Goal: Book appointment/travel/reservation

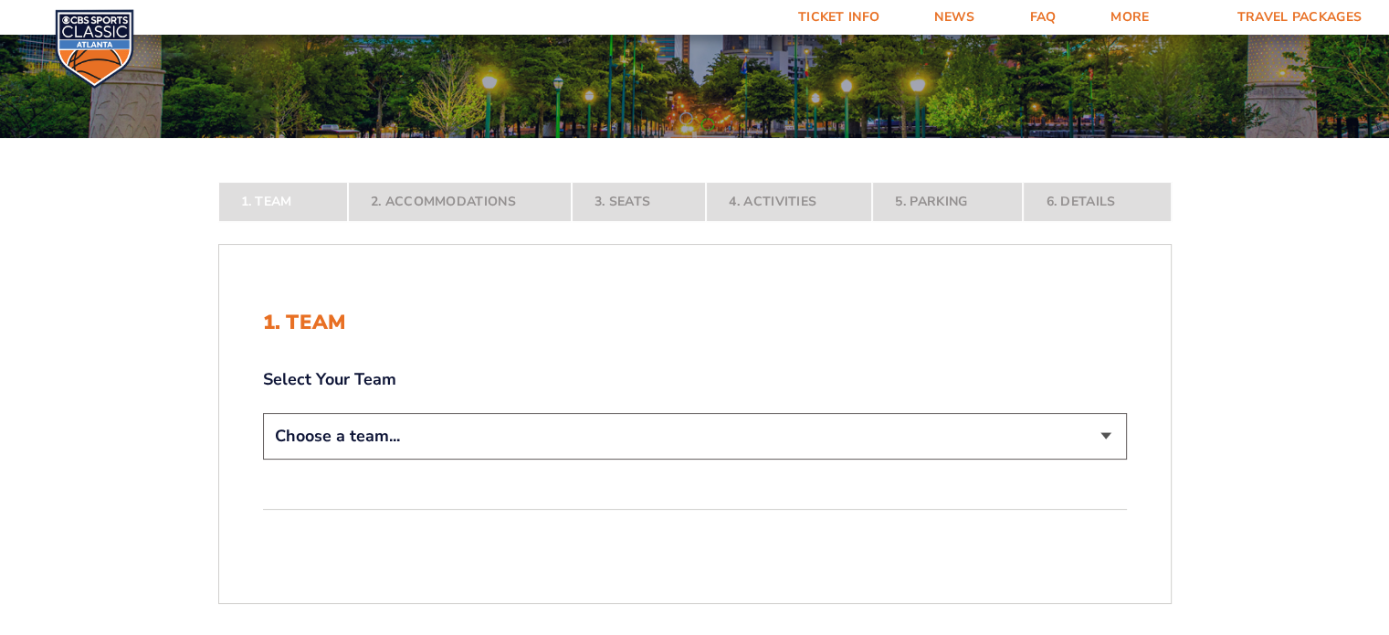
scroll to position [274, 0]
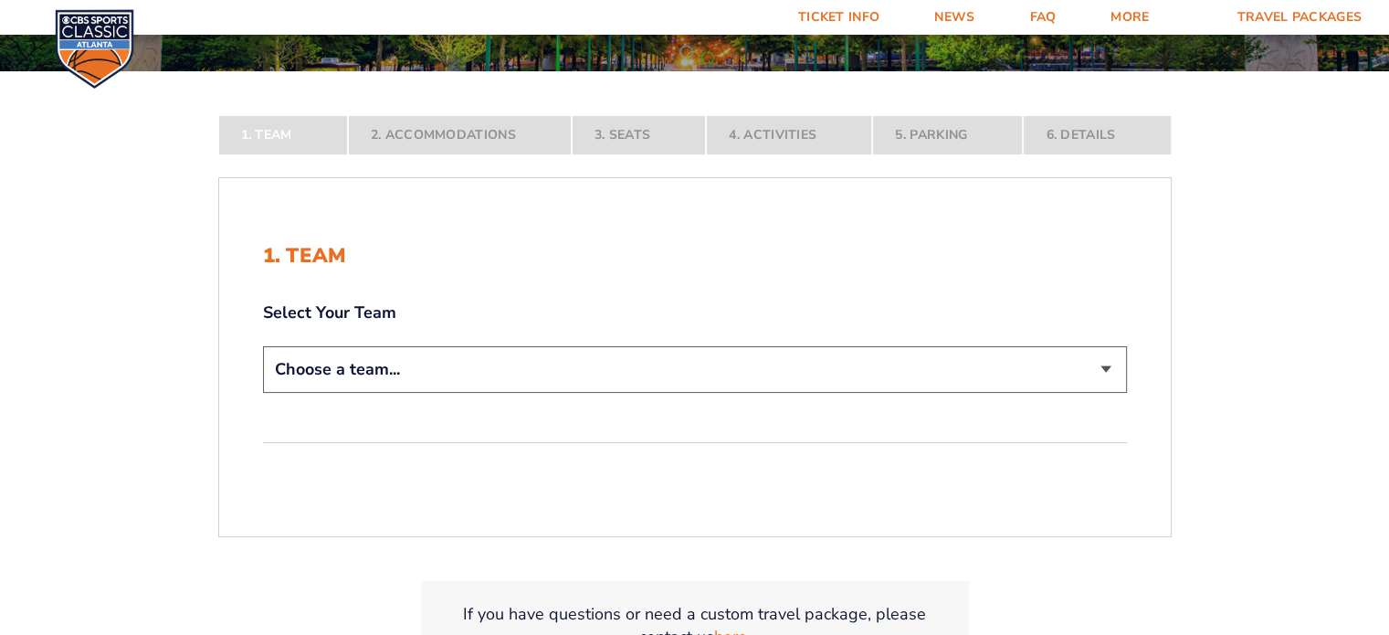
click at [1108, 368] on select "Choose a team... Kentucky Wildcats Ohio State Buckeyes North Carolina Tar Heels…" at bounding box center [695, 369] width 864 height 47
select select "12956"
click at [263, 393] on select "Choose a team... Kentucky Wildcats Ohio State Buckeyes North Carolina Tar Heels…" at bounding box center [695, 369] width 864 height 47
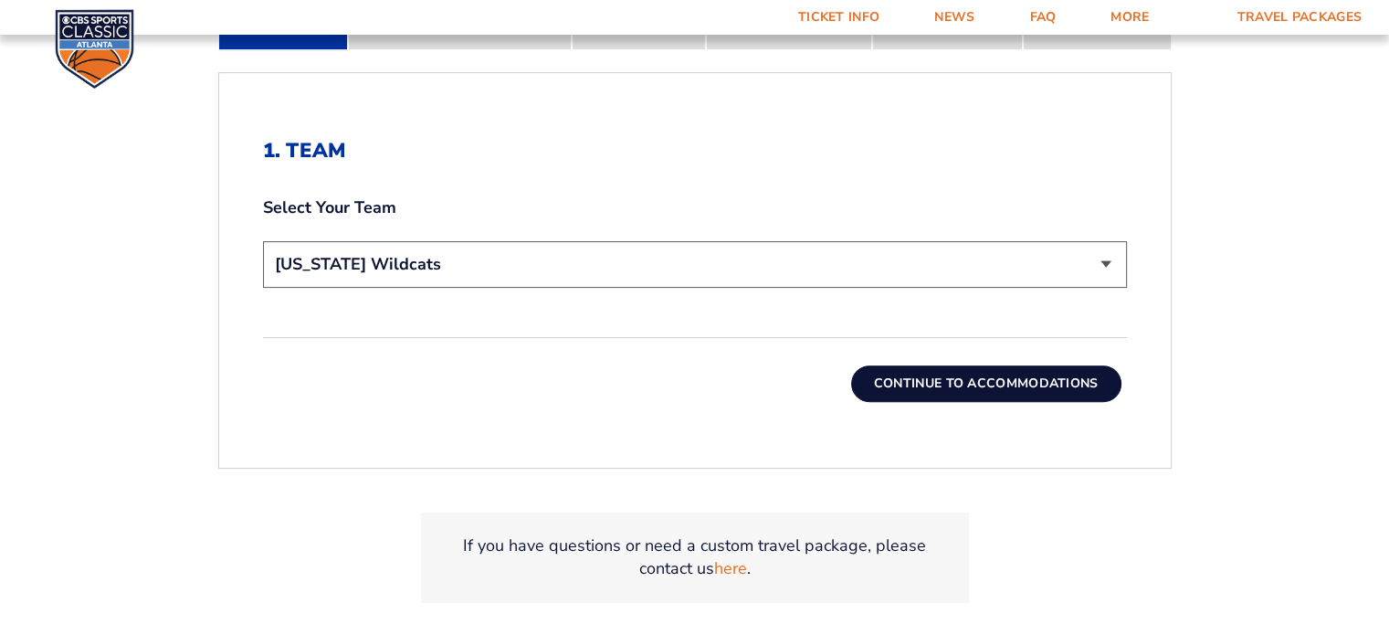
scroll to position [548, 0]
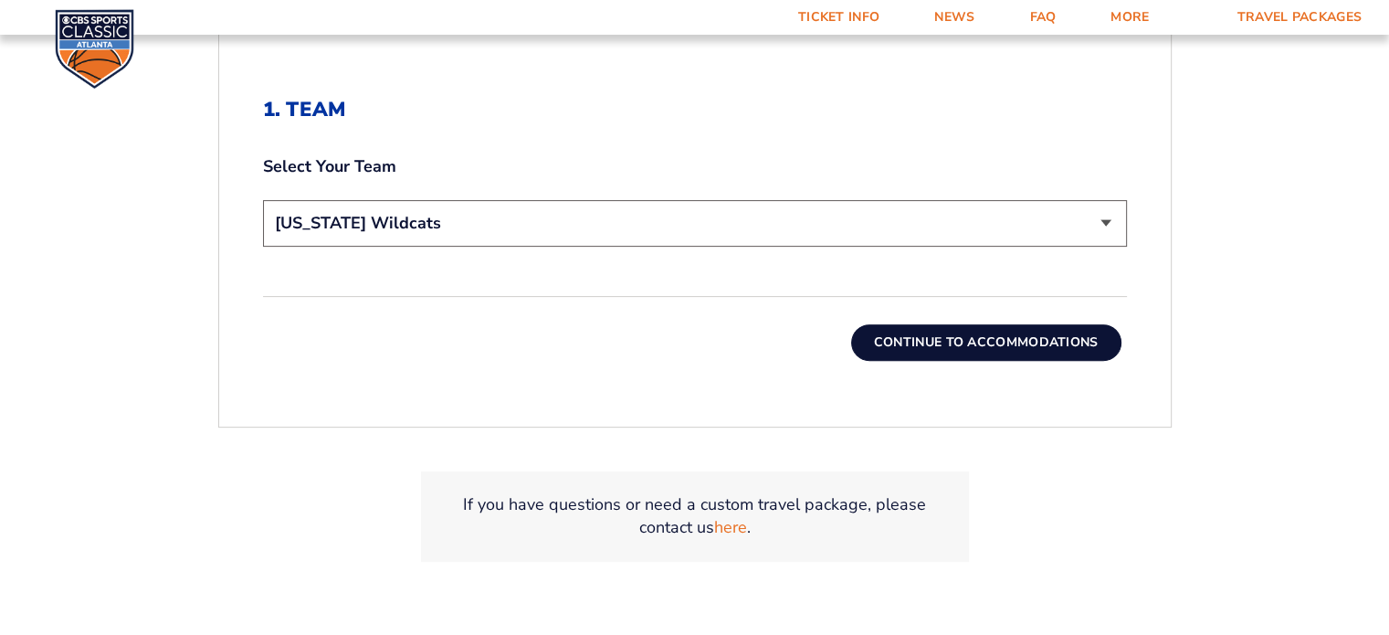
click at [955, 344] on button "Continue To Accommodations" at bounding box center [986, 342] width 270 height 37
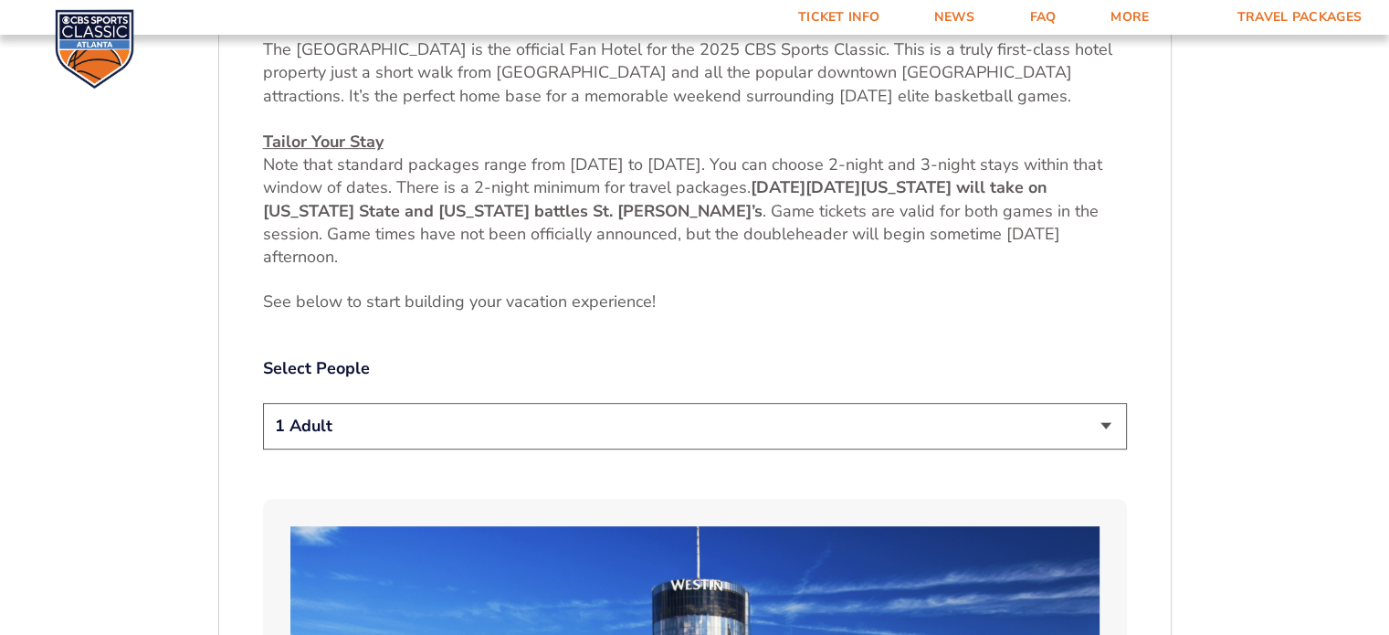
scroll to position [756, 0]
click at [1109, 423] on select "1 Adult 2 Adults 3 Adults 4 Adults 2 Adults + 1 Child 2 Adults + 2 Children 2 A…" at bounding box center [695, 425] width 864 height 47
click at [263, 402] on select "1 Adult 2 Adults 3 Adults 4 Adults 2 Adults + 1 Child 2 Adults + 2 Children 2 A…" at bounding box center [695, 425] width 864 height 47
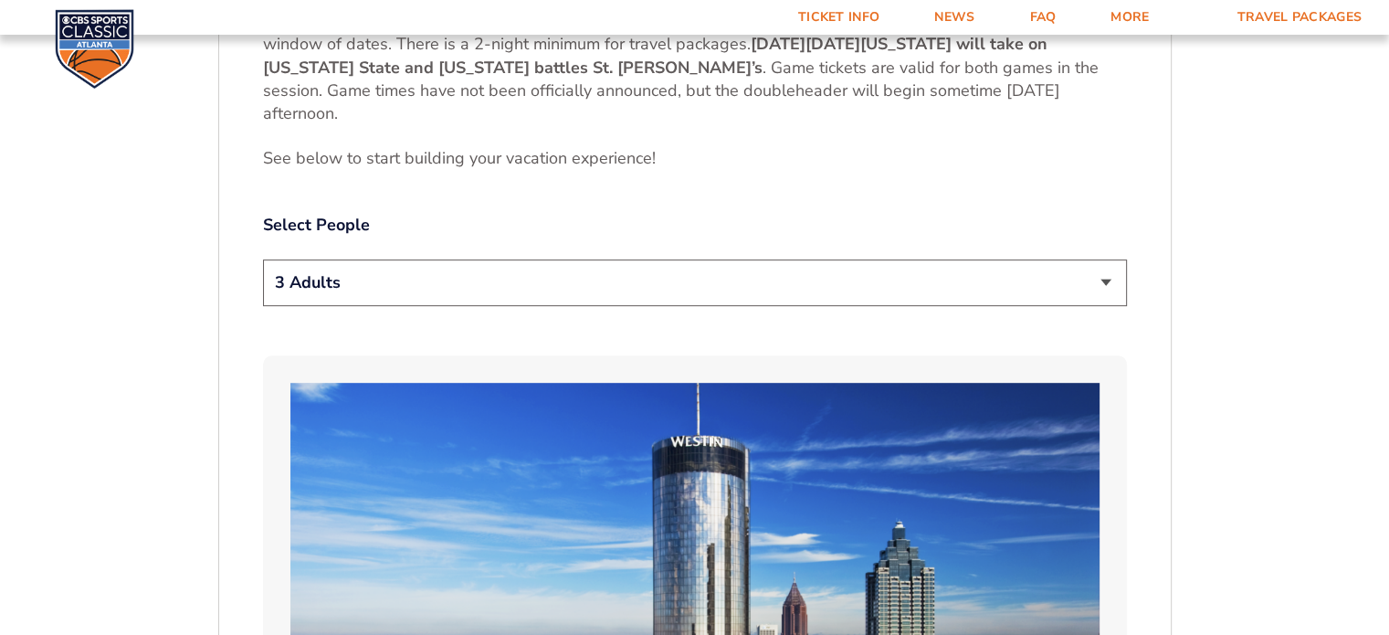
scroll to position [939, 0]
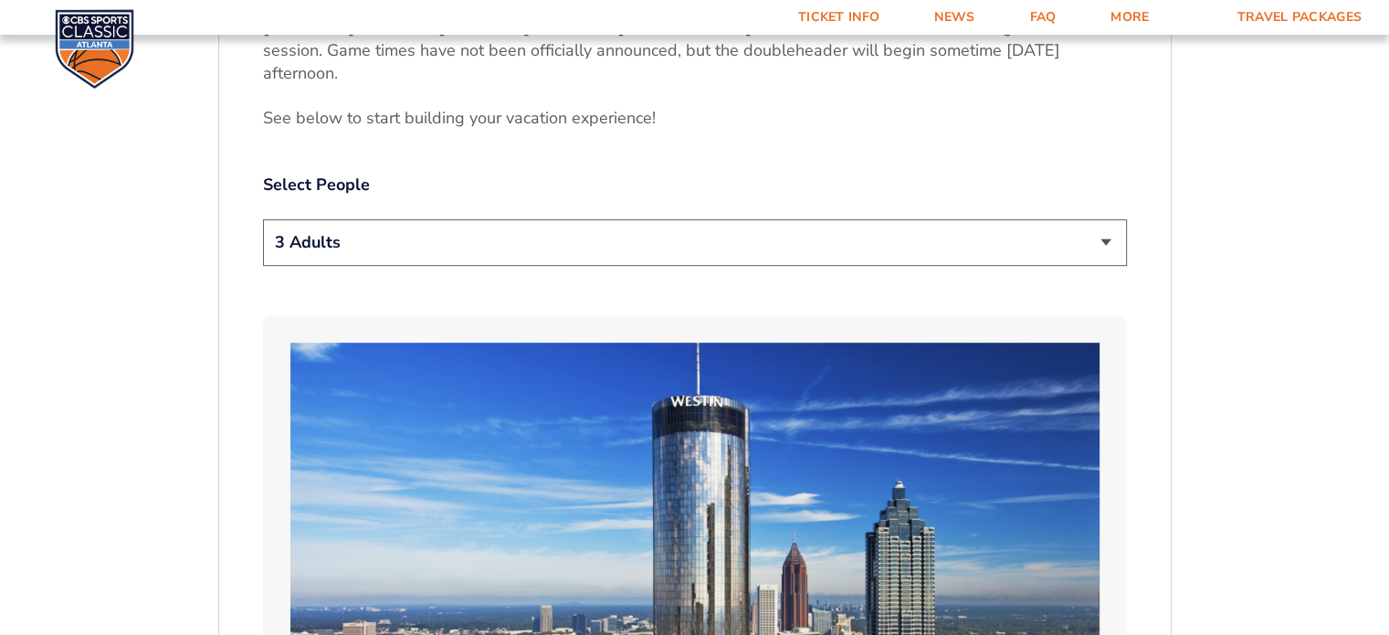
click at [1110, 240] on select "1 Adult 2 Adults 3 Adults 4 Adults 2 Adults + 1 Child 2 Adults + 2 Children 2 A…" at bounding box center [695, 242] width 864 height 47
click at [263, 219] on select "1 Adult 2 Adults 3 Adults 4 Adults 2 Adults + 1 Child 2 Adults + 2 Children 2 A…" at bounding box center [695, 242] width 864 height 47
click at [1109, 241] on select "1 Adult 2 Adults 3 Adults 4 Adults 2 Adults + 1 Child 2 Adults + 2 Children 2 A…" at bounding box center [695, 242] width 864 height 47
select select "3 Adults"
click at [263, 219] on select "1 Adult 2 Adults 3 Adults 4 Adults 2 Adults + 1 Child 2 Adults + 2 Children 2 A…" at bounding box center [695, 242] width 864 height 47
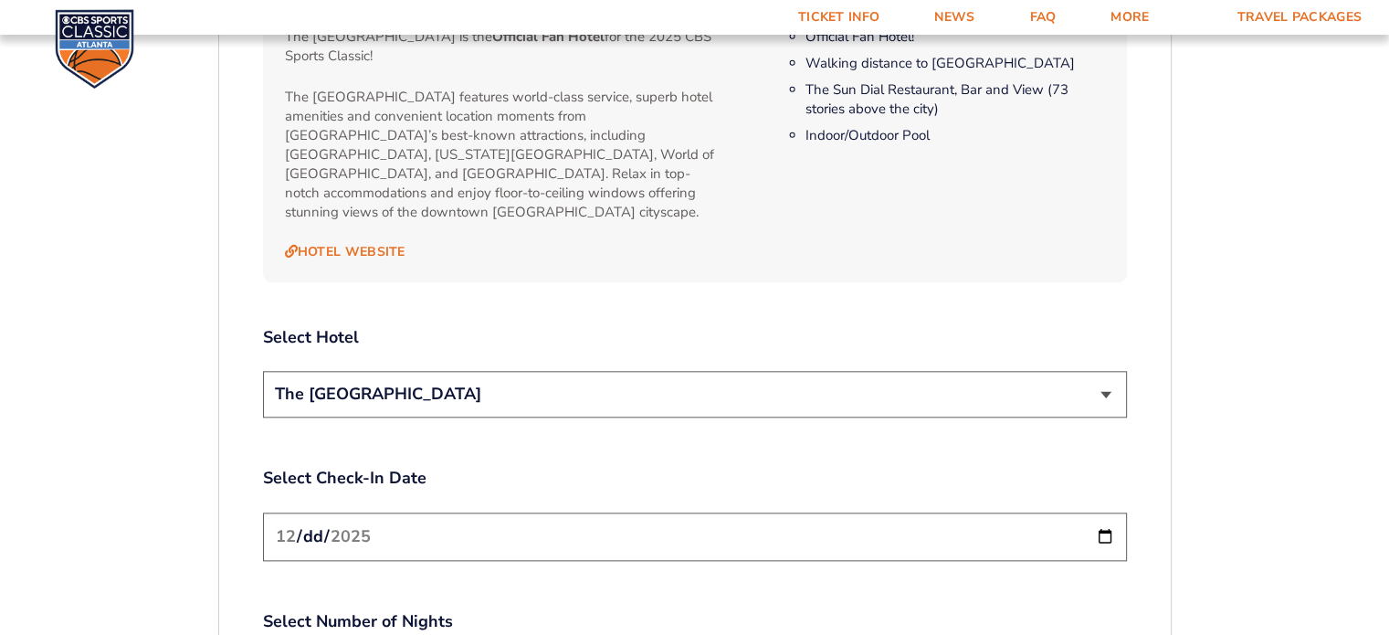
scroll to position [2035, 0]
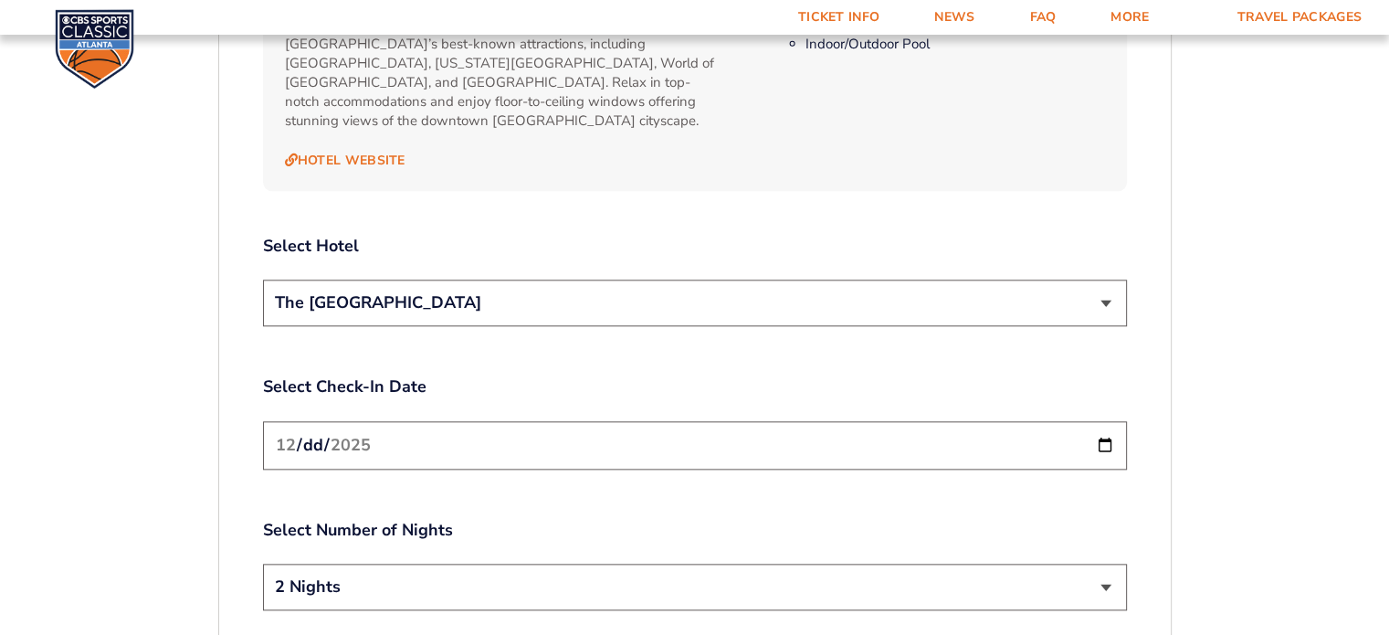
click at [1102, 279] on select "The [GEOGRAPHIC_DATA]" at bounding box center [695, 302] width 864 height 47
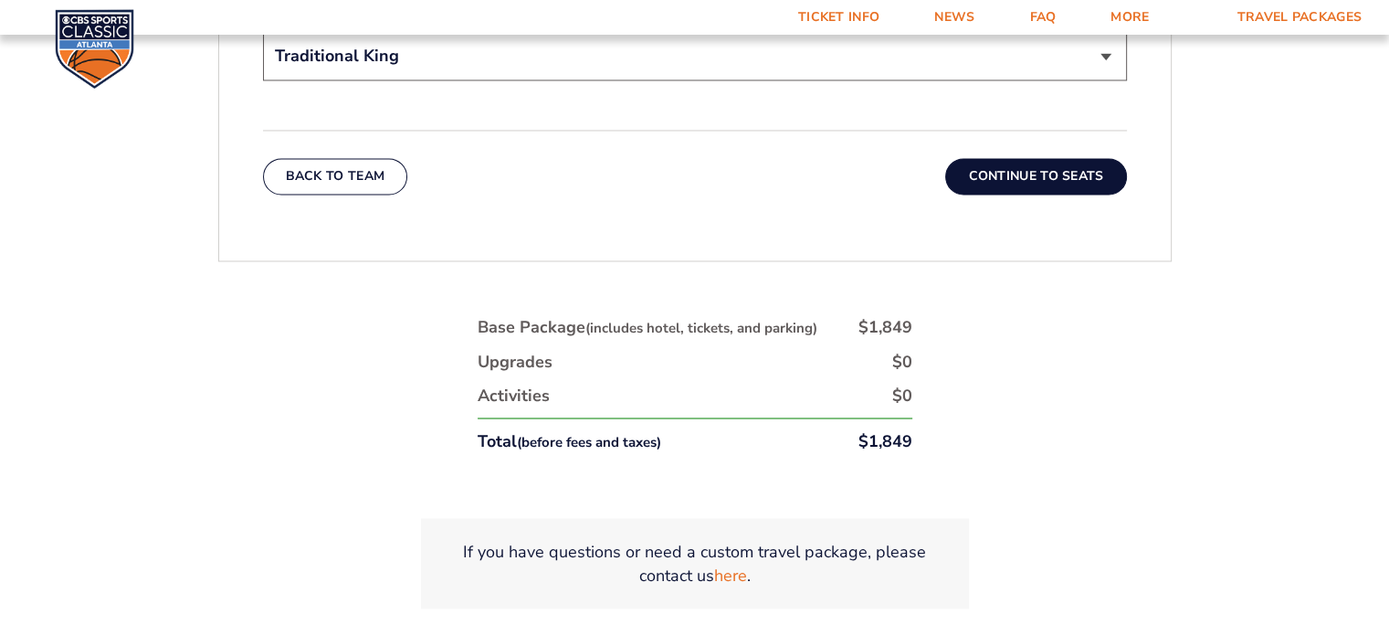
scroll to position [3131, 0]
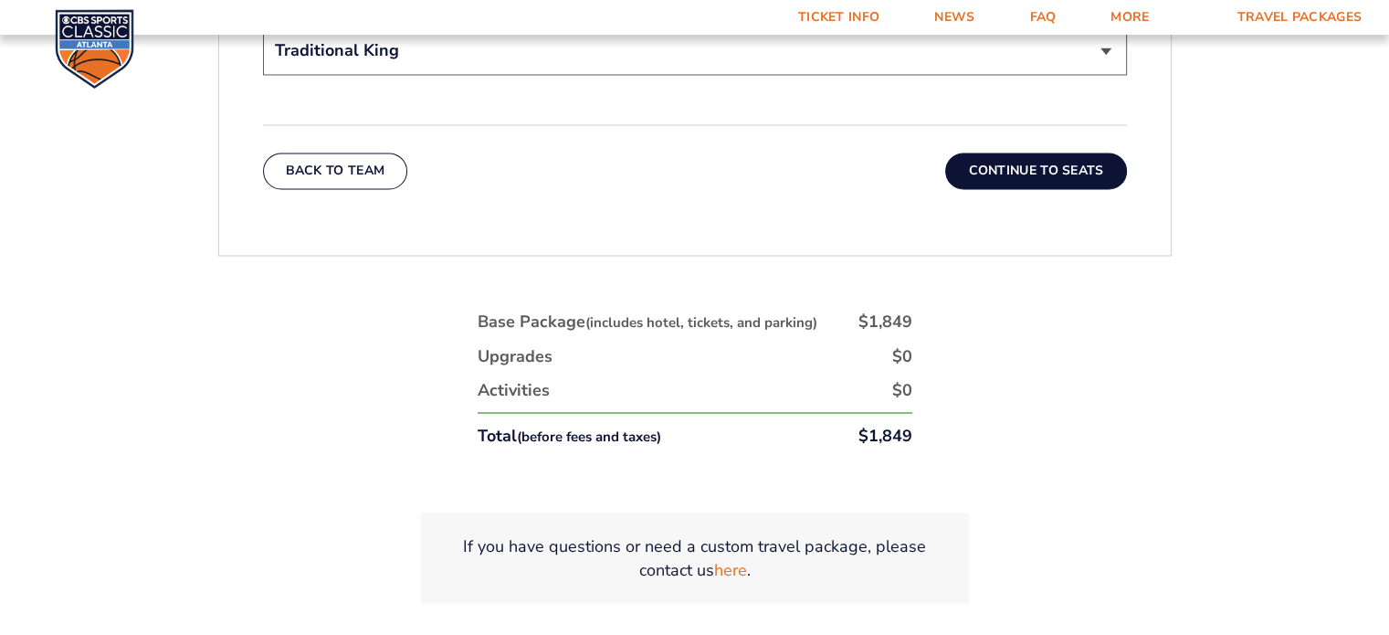
click at [1022, 153] on button "Continue To Seats" at bounding box center [1035, 171] width 181 height 37
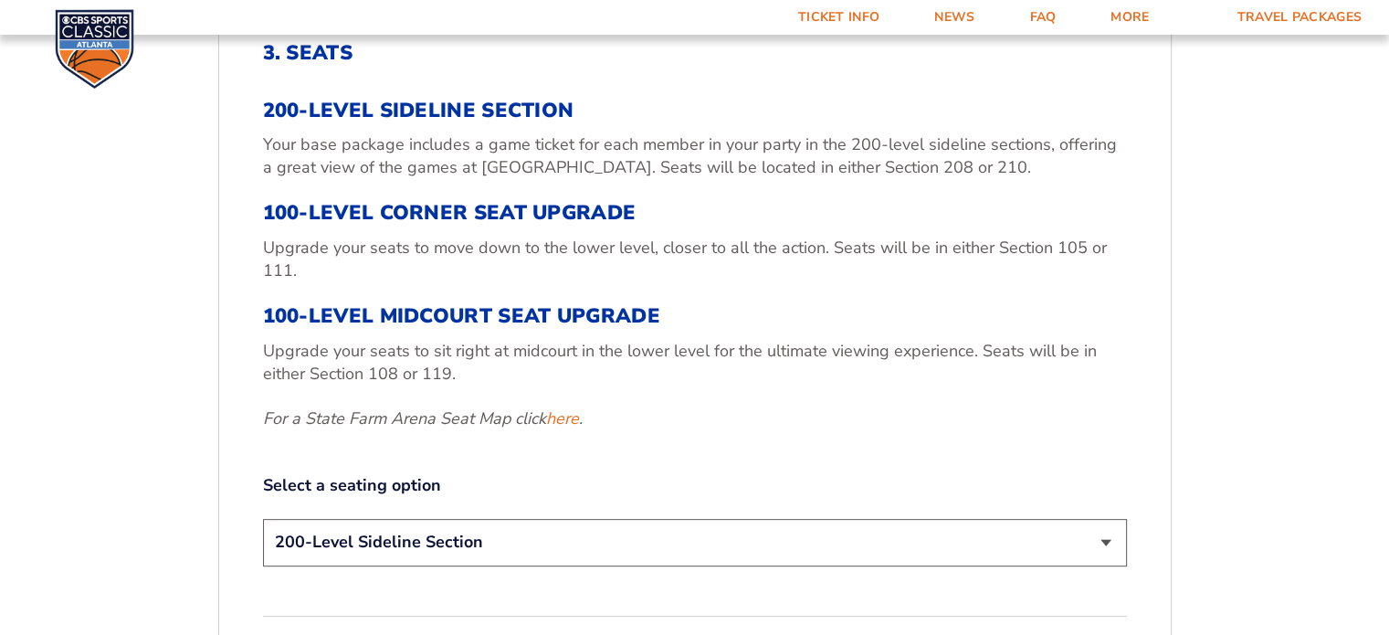
scroll to position [574, 0]
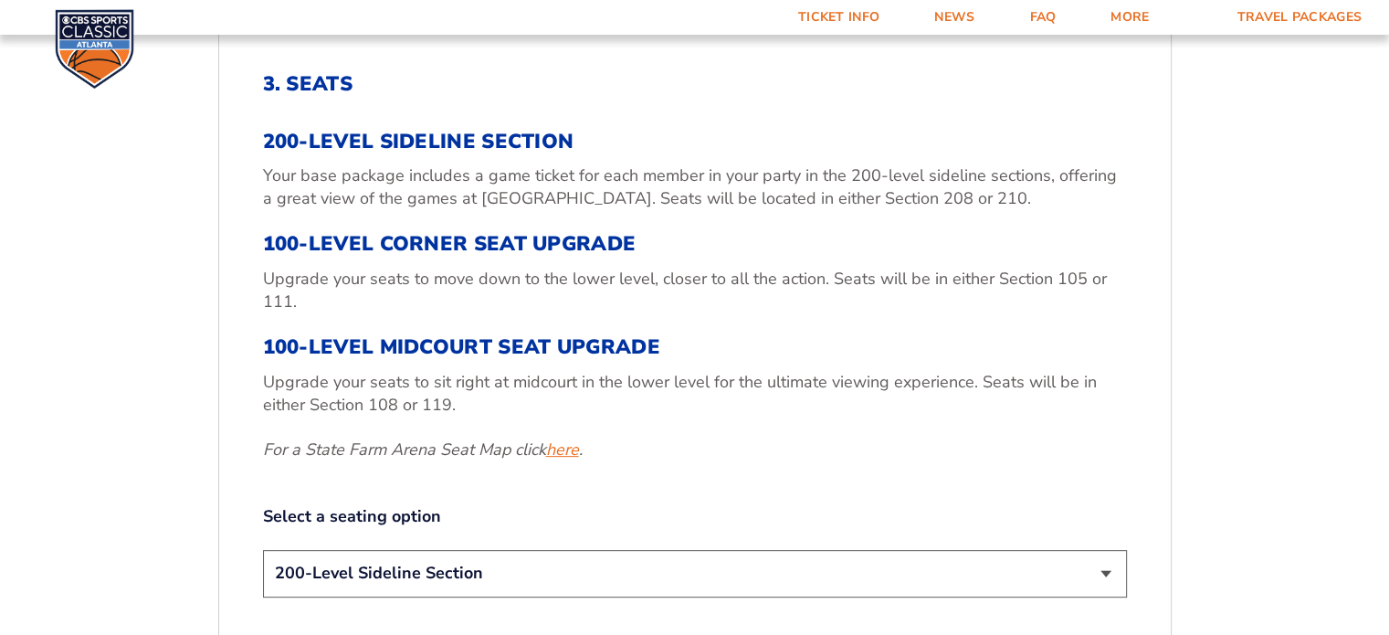
click at [558, 450] on link "here" at bounding box center [562, 449] width 33 height 23
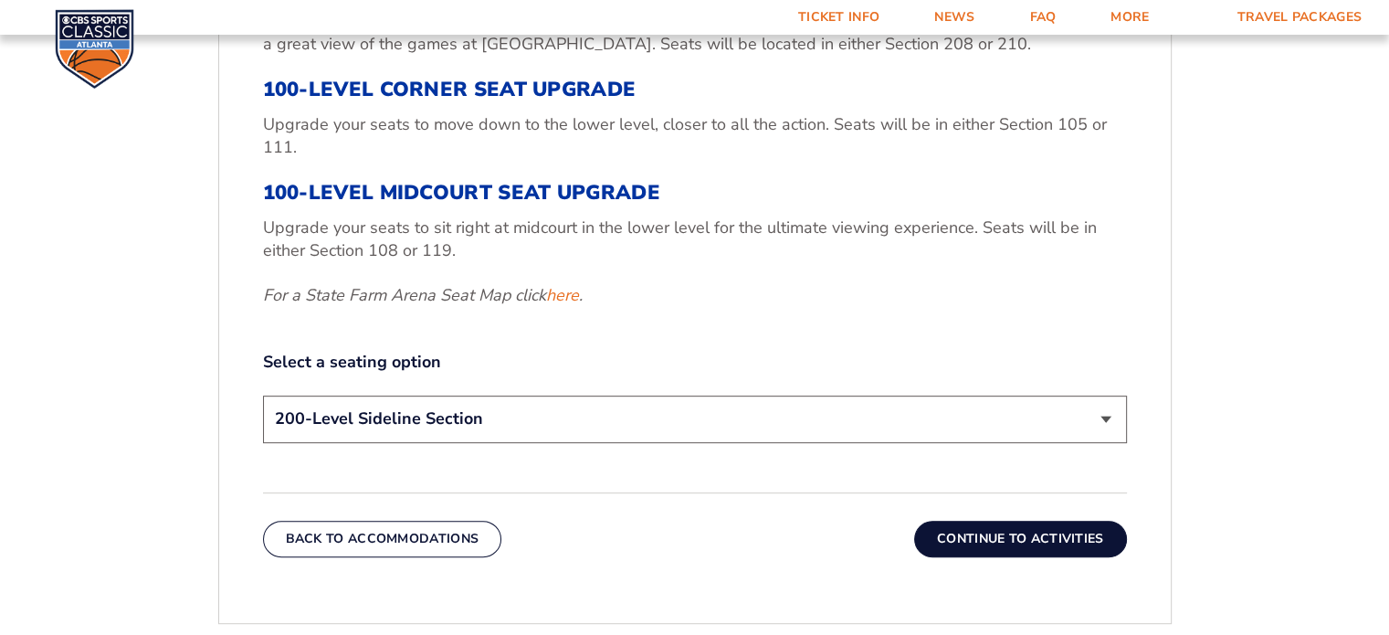
scroll to position [756, 0]
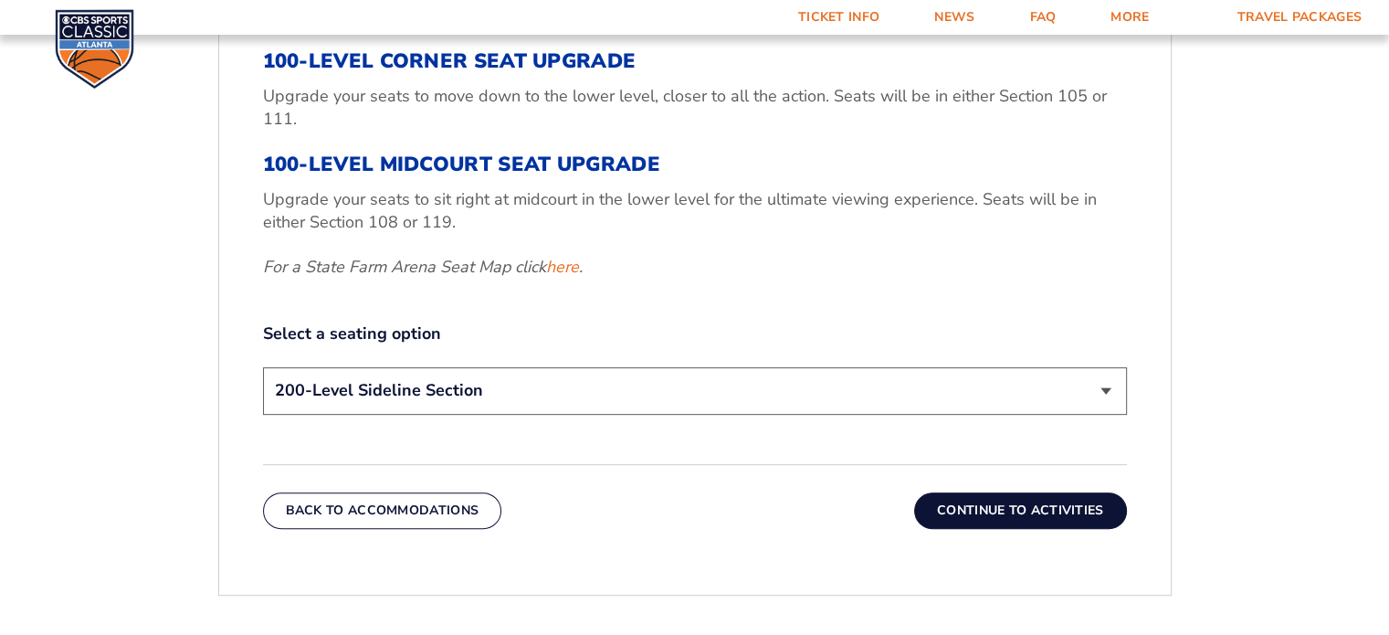
click at [1107, 389] on select "200-Level Sideline Section 100-Level Corner Seat Upgrade (+$120 per person) 100…" at bounding box center [695, 390] width 864 height 47
click at [1193, 385] on div "1. Team 2. Accommodations 3. Seats 4. Activities 5. Parking 6. Details 1. Team …" at bounding box center [694, 373] width 1041 height 1313
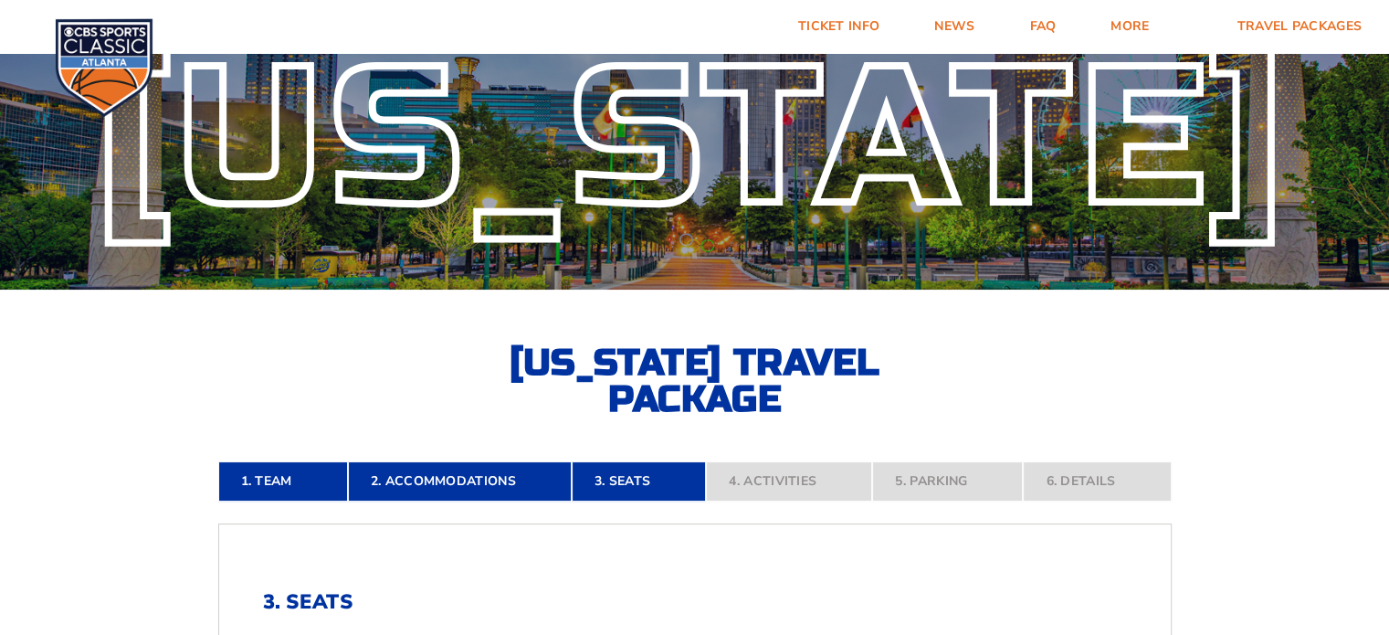
scroll to position [0, 0]
